Goal: Task Accomplishment & Management: Use online tool/utility

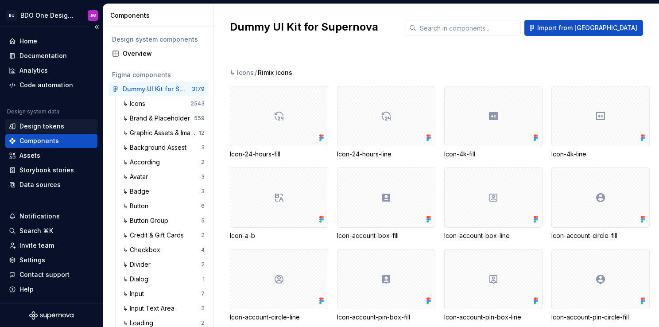
click at [32, 129] on div "Design tokens" at bounding box center [41, 126] width 45 height 9
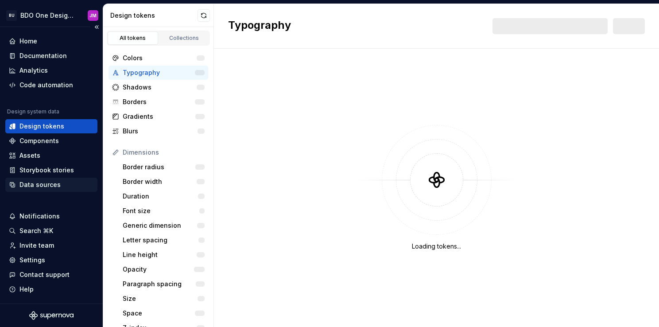
click at [34, 186] on div "Data sources" at bounding box center [39, 184] width 41 height 9
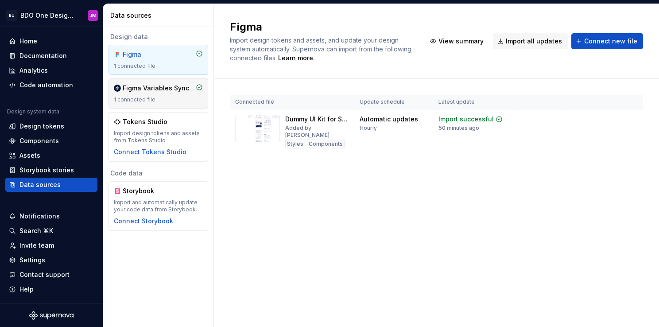
click at [165, 92] on div "Figma Variables Sync" at bounding box center [156, 88] width 66 height 9
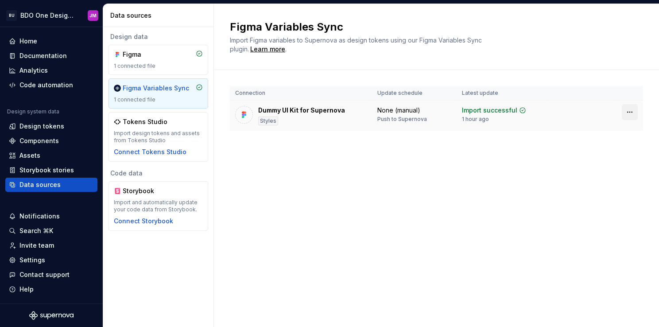
click at [632, 111] on html "BU BDO One Design System JM Home Documentation Analytics Code automation Design…" at bounding box center [329, 163] width 659 height 327
click at [625, 132] on div "Disconnect plugin" at bounding box center [624, 130] width 58 height 9
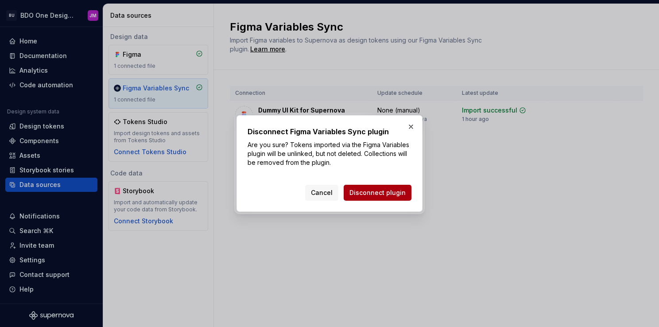
click at [376, 190] on span "Disconnect plugin" at bounding box center [377, 192] width 56 height 9
